Goal: Check status: Check status

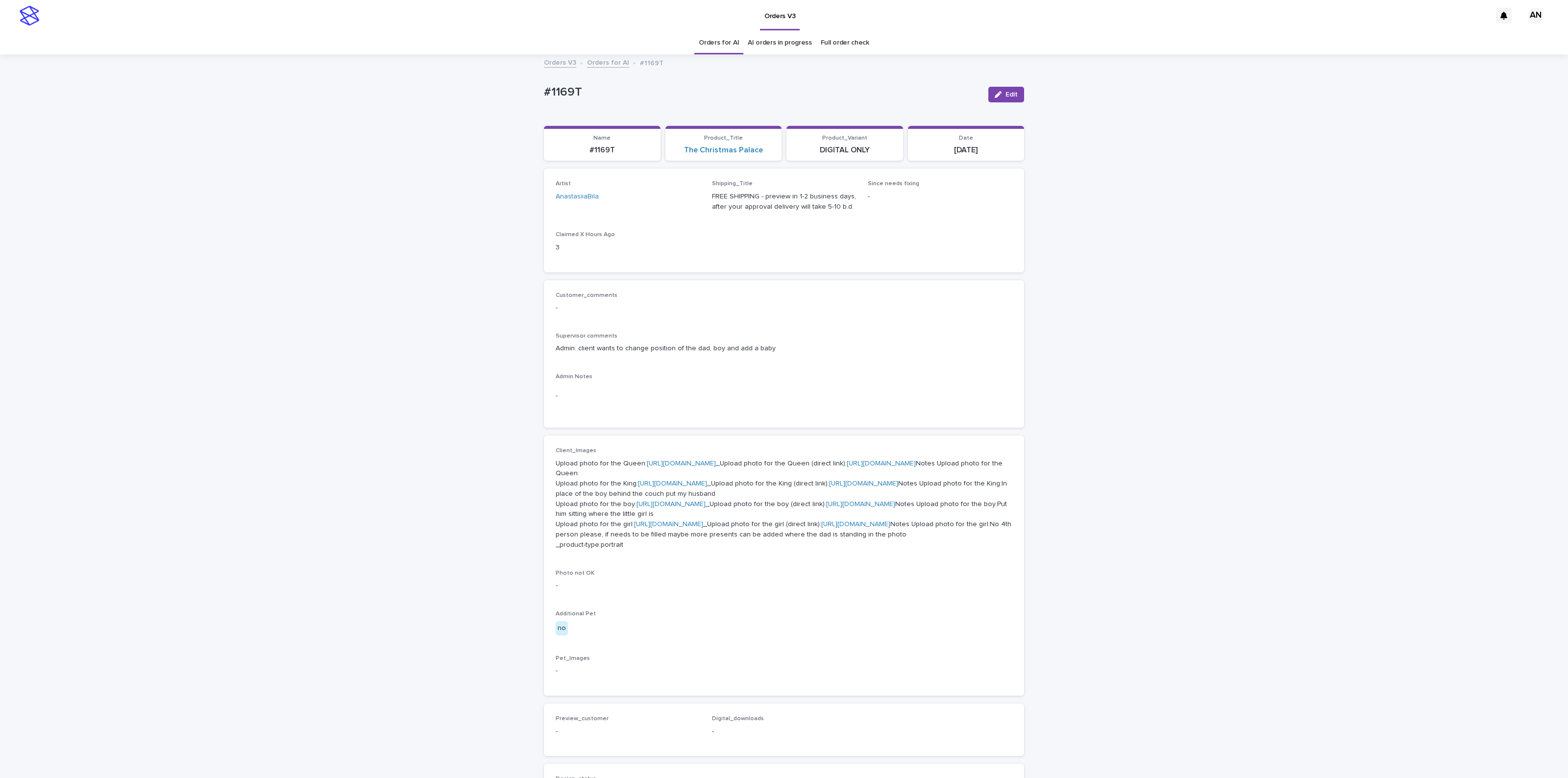
click at [1204, 187] on div "Loading... Saving… Loading... Saving… #1169T Edit #1169T Edit Sorry, there was …" at bounding box center [784, 537] width 1568 height 964
click at [1165, 356] on div "Loading... Saving… Loading... Saving… #1169T Edit #1169T Edit Sorry, there was …" at bounding box center [784, 537] width 1568 height 964
